Goal: Information Seeking & Learning: Learn about a topic

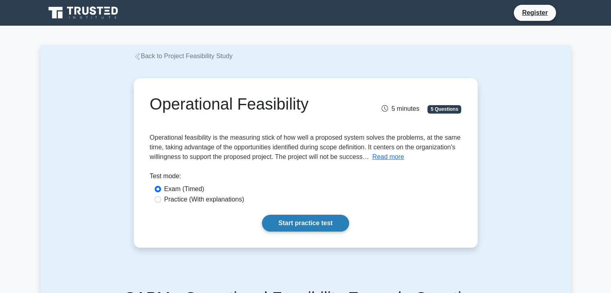
click at [299, 225] on link "Start practice test" at bounding box center [305, 223] width 87 height 17
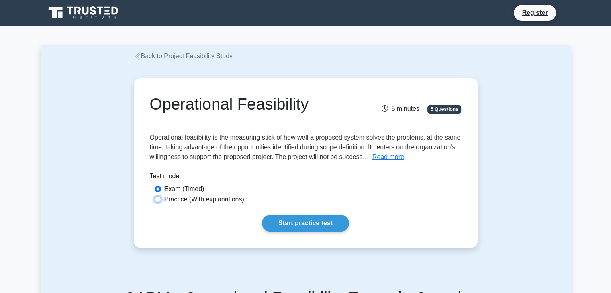
click at [157, 197] on input "Practice (With explanations)" at bounding box center [158, 200] width 6 height 6
radio input "true"
click at [155, 188] on input "Exam (Timed)" at bounding box center [158, 189] width 6 height 6
radio input "true"
click at [312, 220] on link "Start practice test" at bounding box center [305, 223] width 87 height 17
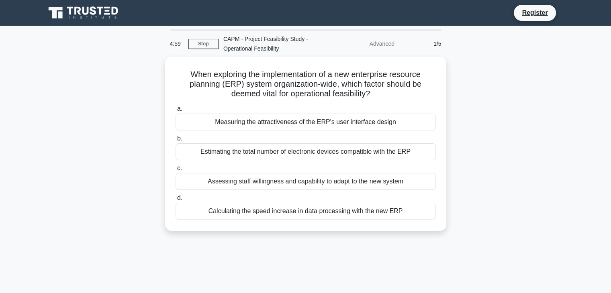
click at [479, 138] on div "When exploring the implementation of a new enterprise resource planning (ERP) s…" at bounding box center [306, 149] width 531 height 184
